Goal: Task Accomplishment & Management: Use online tool/utility

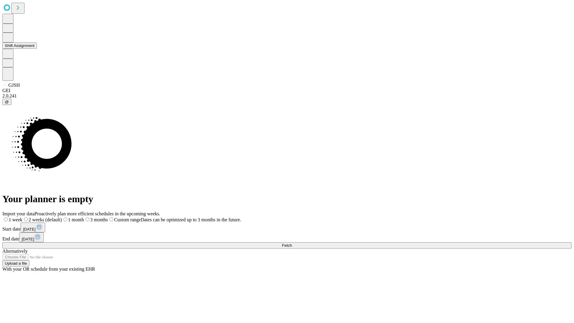
click at [37, 49] on button "Shift Assignment" at bounding box center [19, 45] width 34 height 6
